Goal: Transaction & Acquisition: Purchase product/service

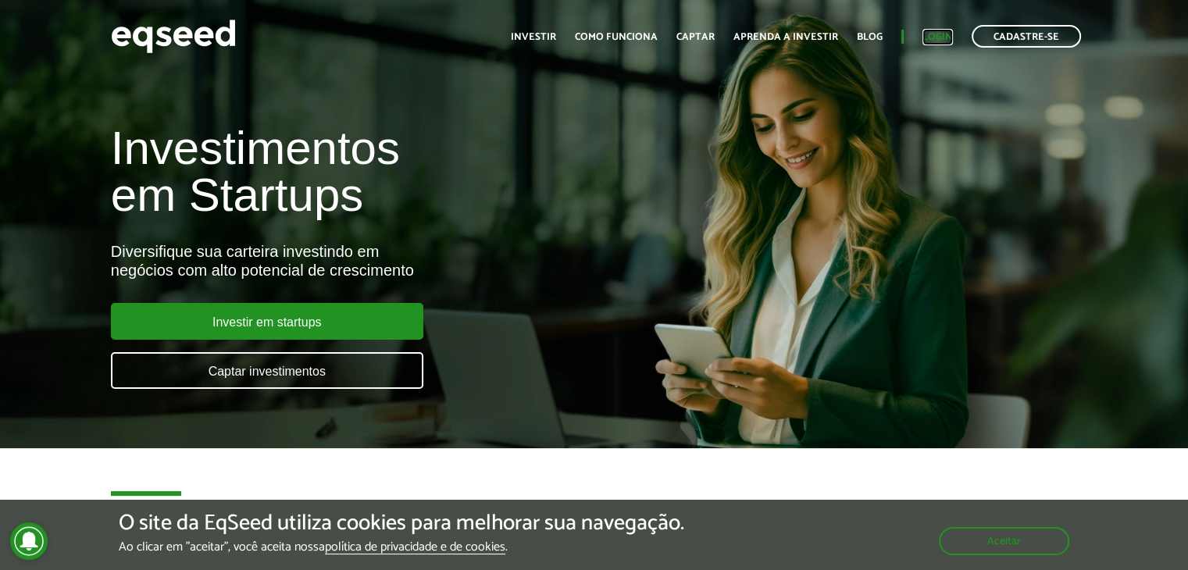
click at [951, 36] on link "Login" at bounding box center [937, 37] width 30 height 10
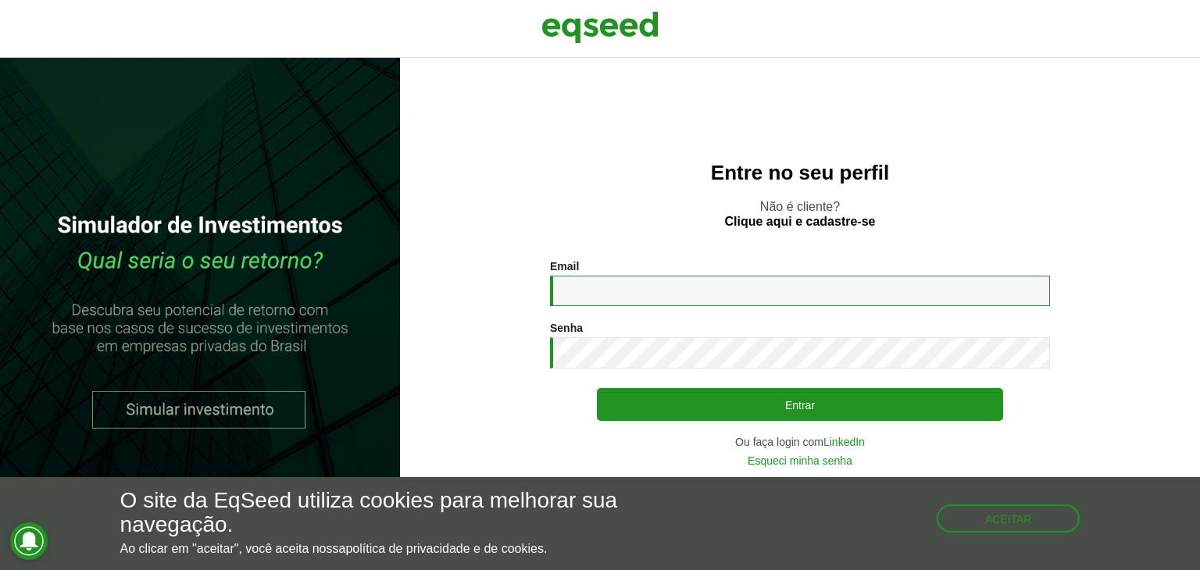
click at [640, 280] on input "Email *" at bounding box center [800, 291] width 500 height 30
type input "**********"
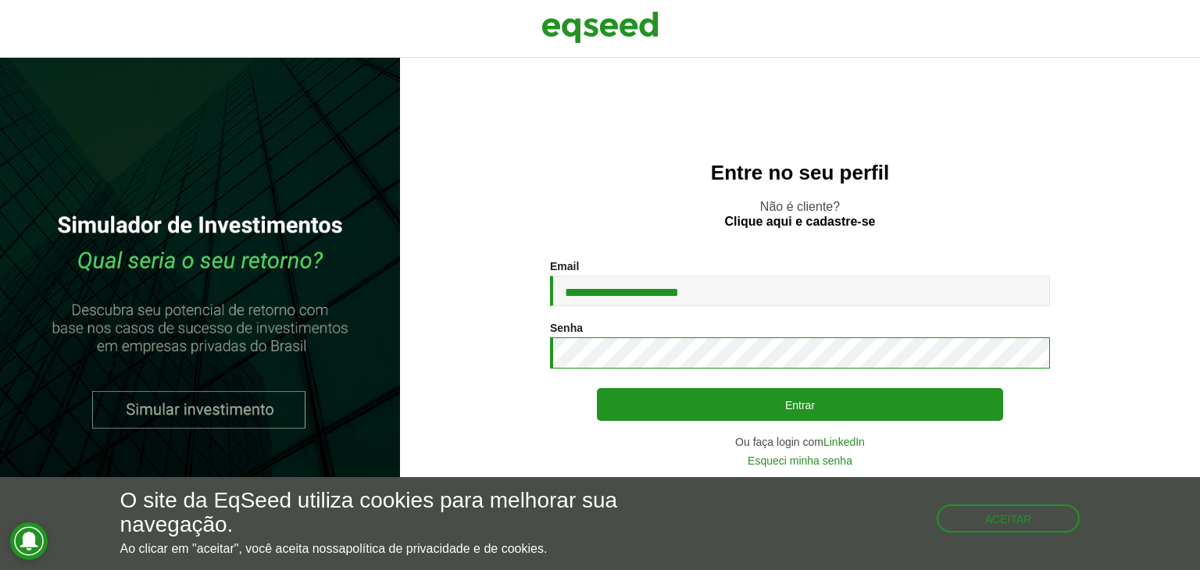
click at [597, 388] on button "Entrar" at bounding box center [800, 404] width 406 height 33
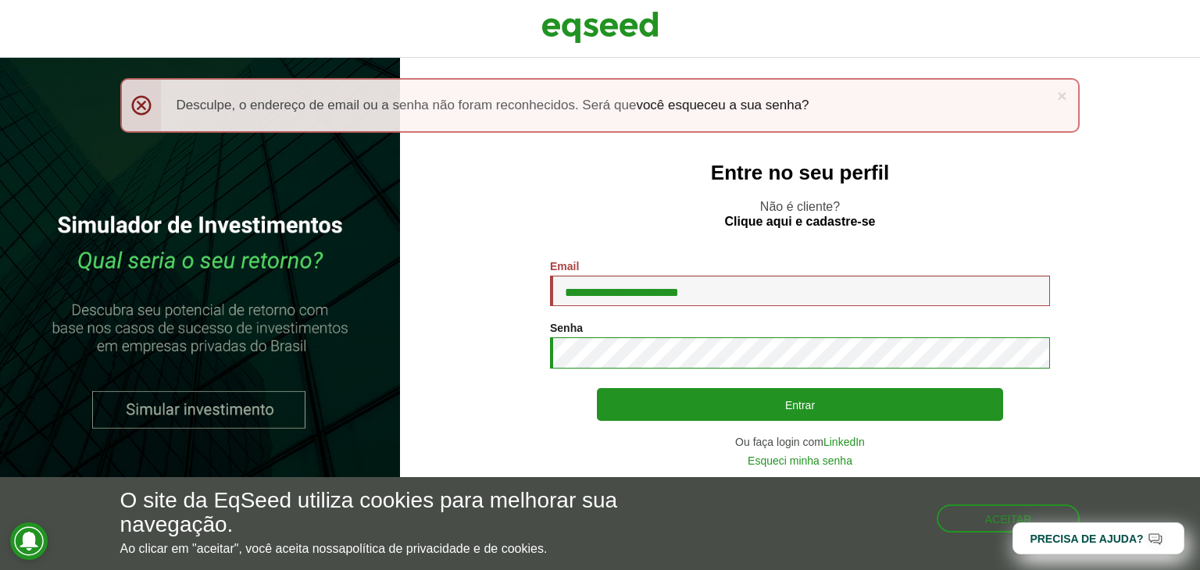
click at [597, 388] on button "Entrar" at bounding box center [800, 404] width 406 height 33
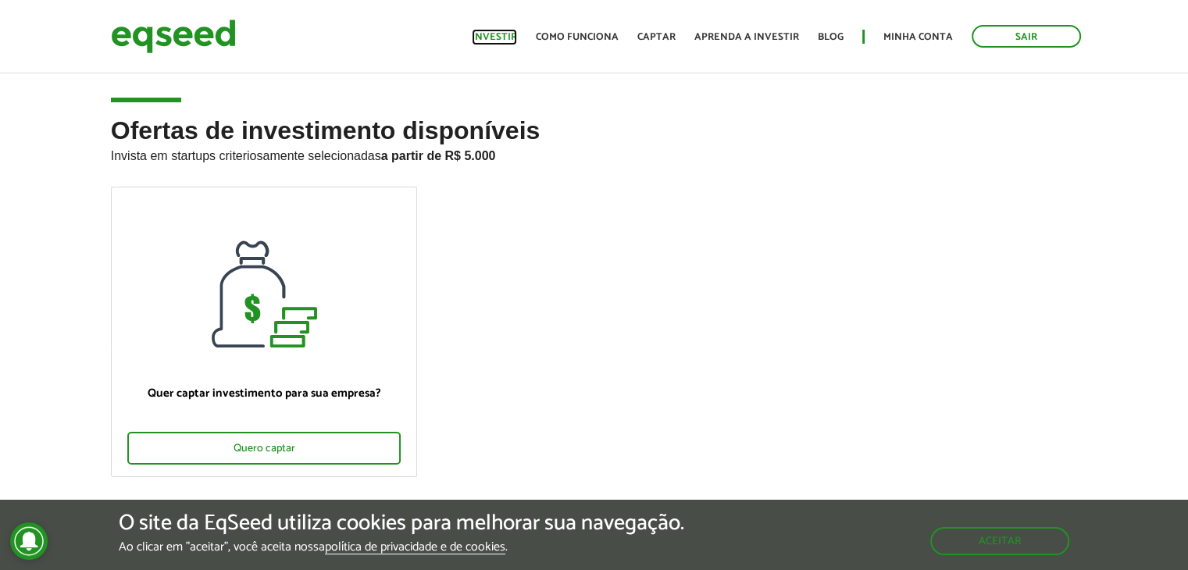
click at [505, 37] on link "Investir" at bounding box center [494, 37] width 45 height 10
click at [195, 34] on img at bounding box center [173, 36] width 125 height 41
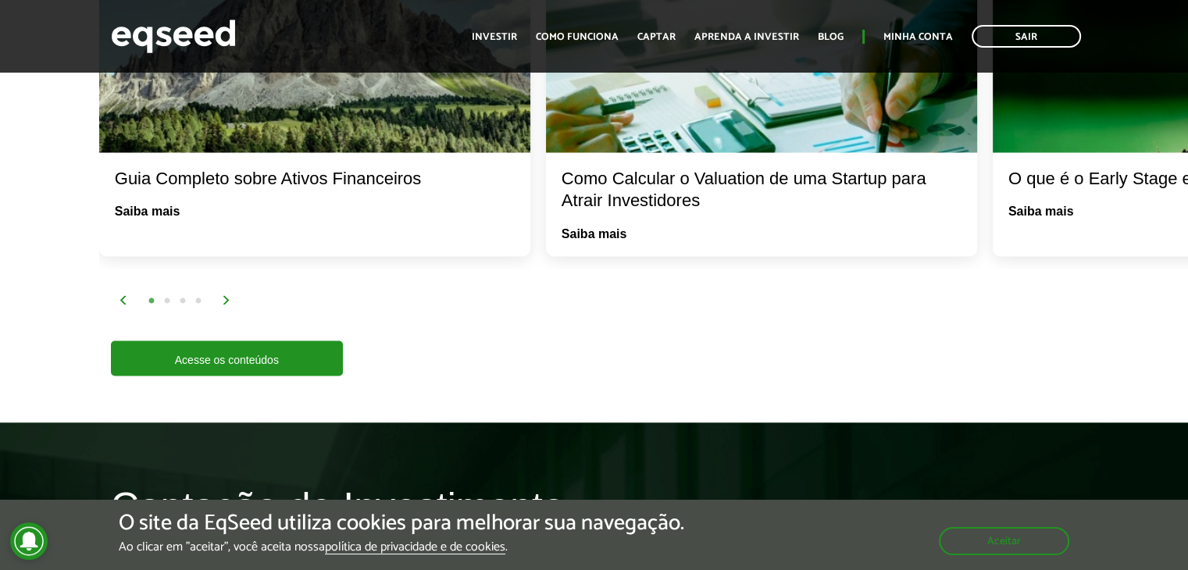
scroll to position [2637, 0]
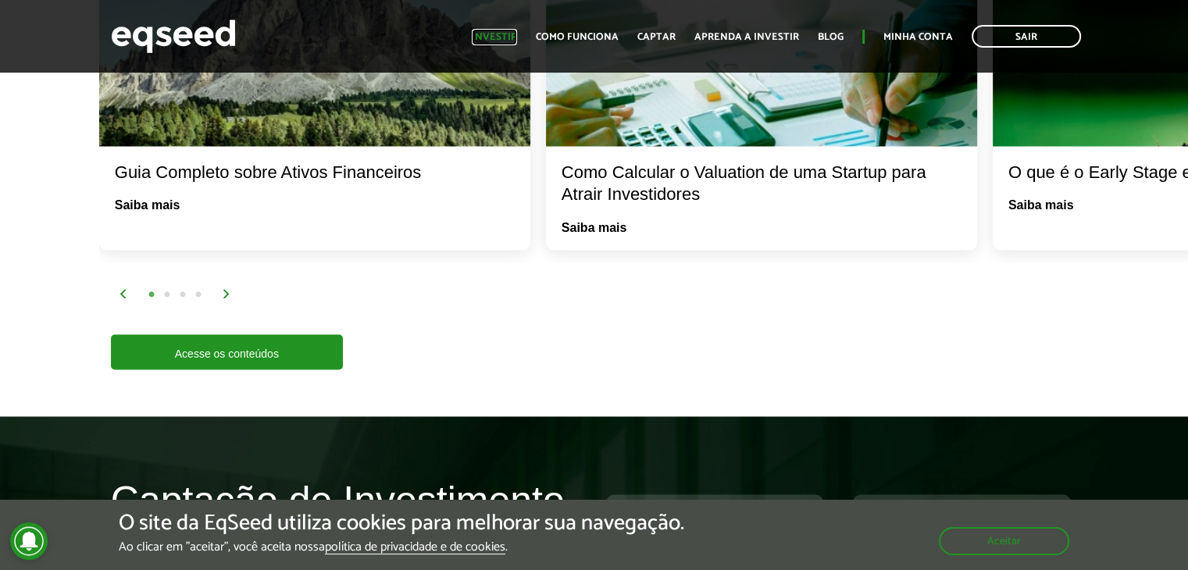
click at [501, 32] on link "Investir" at bounding box center [494, 37] width 45 height 10
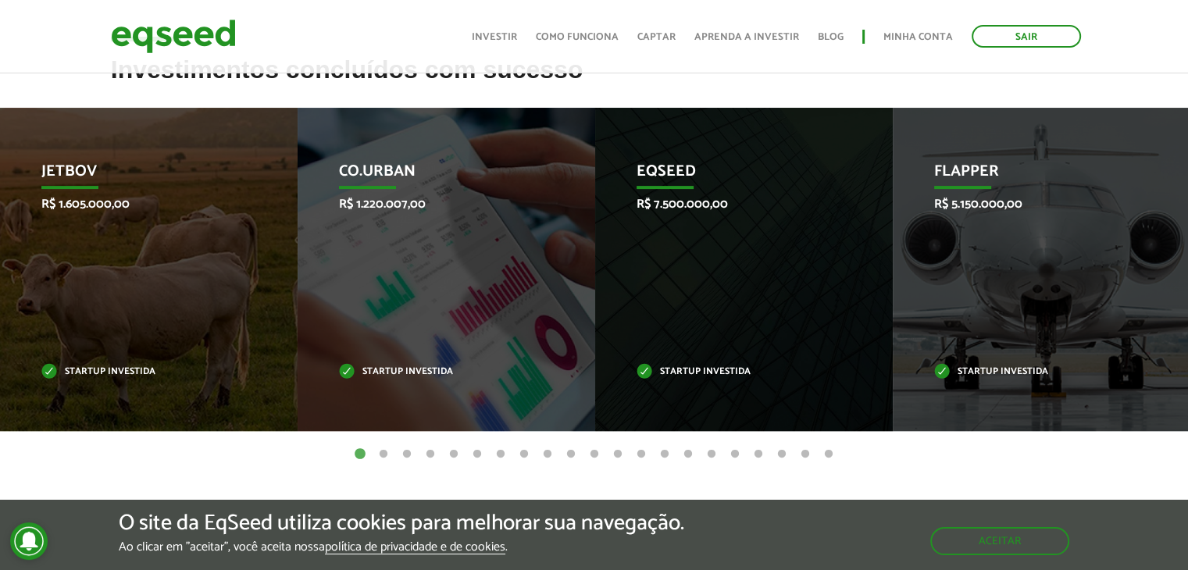
scroll to position [531, 0]
